Goal: Transaction & Acquisition: Purchase product/service

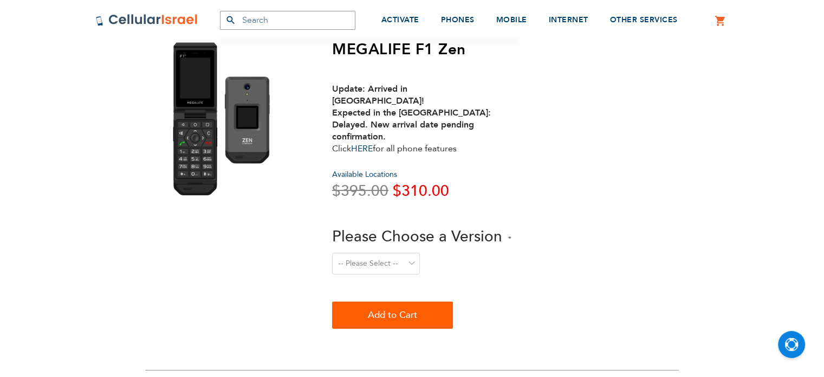
scroll to position [57, 0]
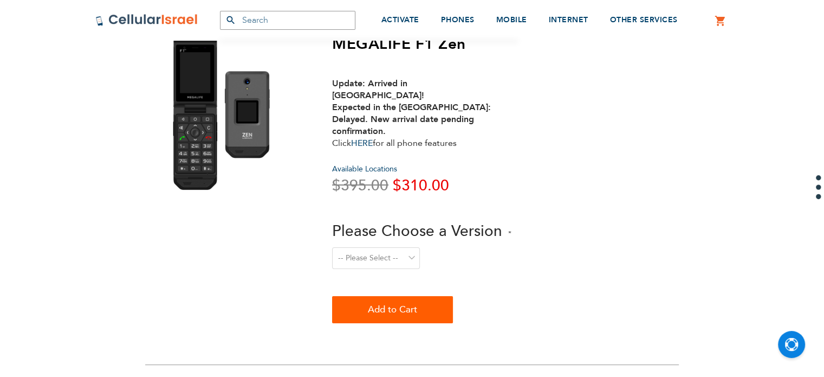
click at [399, 247] on select "-- Please Select -- Level 1. Filtered Email only Level 2. Email + Banking Level…" at bounding box center [376, 258] width 88 height 22
click at [332, 247] on select "-- Please Select -- Level 1. Filtered Email only Level 2. Email + Banking Level…" at bounding box center [376, 258] width 88 height 22
click at [394, 247] on select "-- Please Select -- Level 1. Filtered Email only Level 2. Email + Banking Level…" at bounding box center [376, 258] width 88 height 22
select select "Level 1. Filtered Email only"
click at [332, 247] on select "-- Please Select -- Level 1. Filtered Email only Level 2. Email + Banking Level…" at bounding box center [376, 258] width 88 height 22
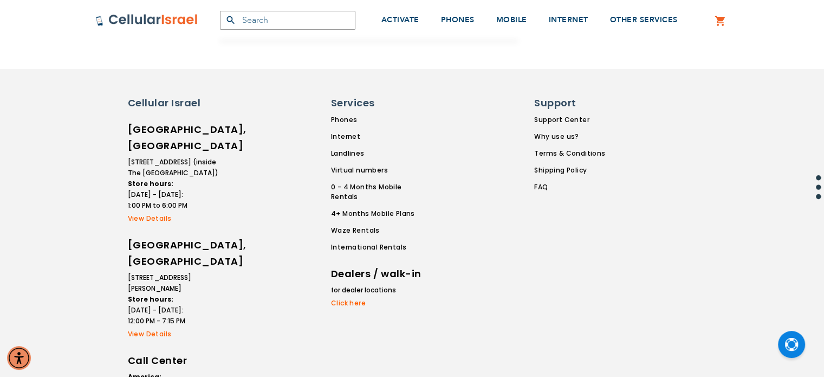
scroll to position [704, 0]
click at [354, 299] on link "Click here" at bounding box center [377, 304] width 92 height 10
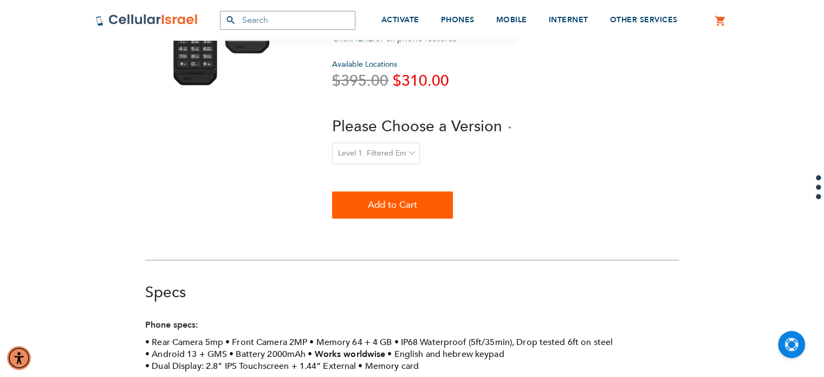
scroll to position [0, 0]
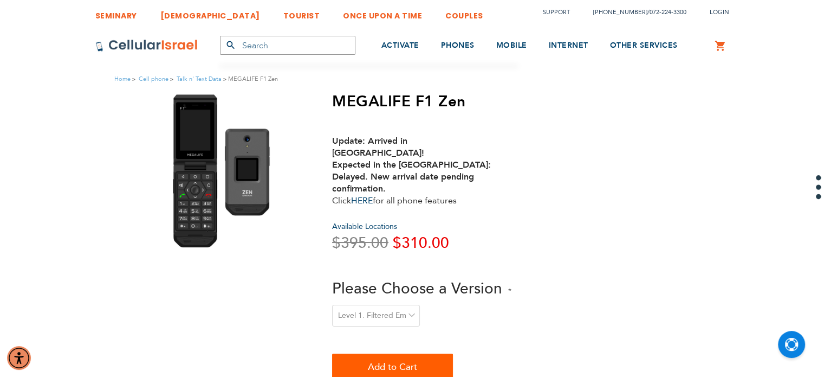
click at [360, 96] on font "MEGALIFE F1 Zen" at bounding box center [399, 101] width 134 height 21
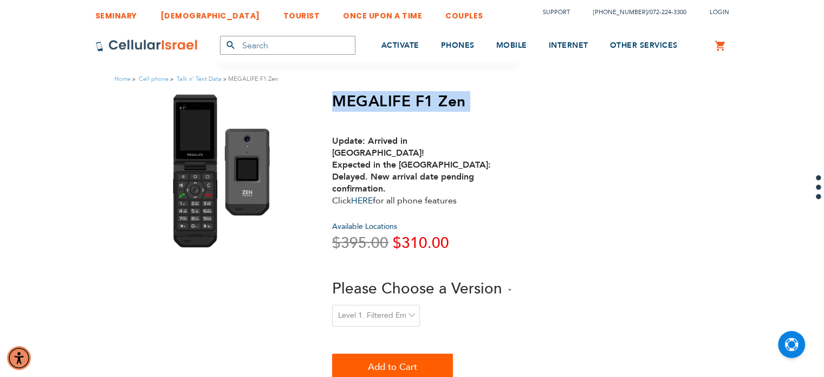
click at [360, 96] on font "MEGALIFE F1 Zen" at bounding box center [399, 101] width 134 height 21
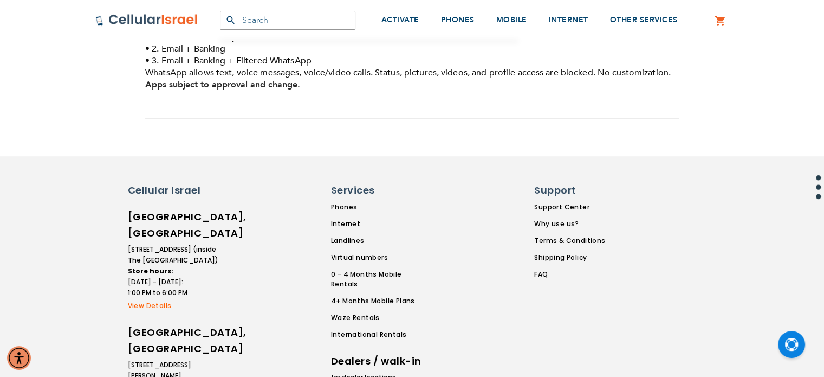
scroll to position [618, 0]
